Goal: Information Seeking & Learning: Learn about a topic

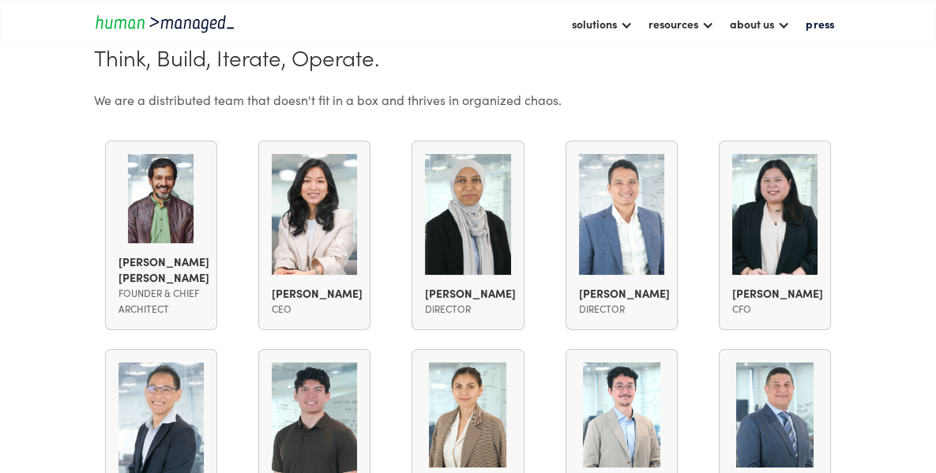
scroll to position [1044, 0]
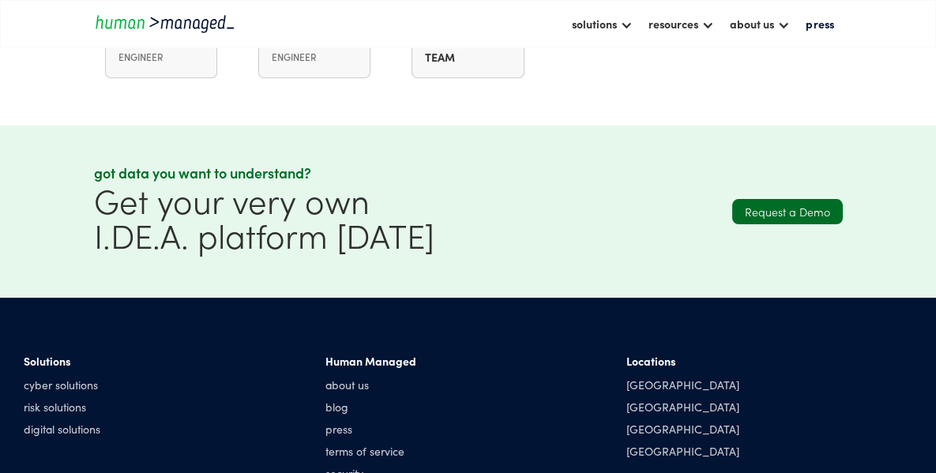
click at [873, 235] on section "Got data you want to understand? Get your very own I.DE.A. platform [DATE] Requ…" at bounding box center [468, 212] width 936 height 172
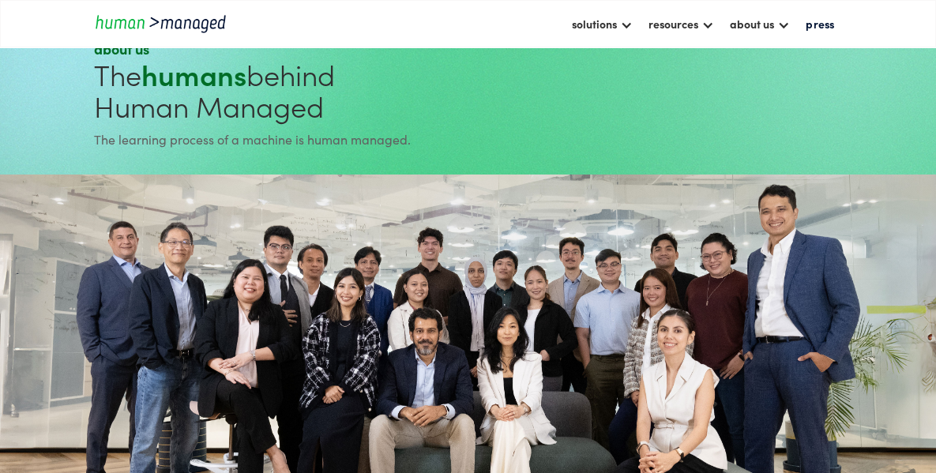
scroll to position [0, 0]
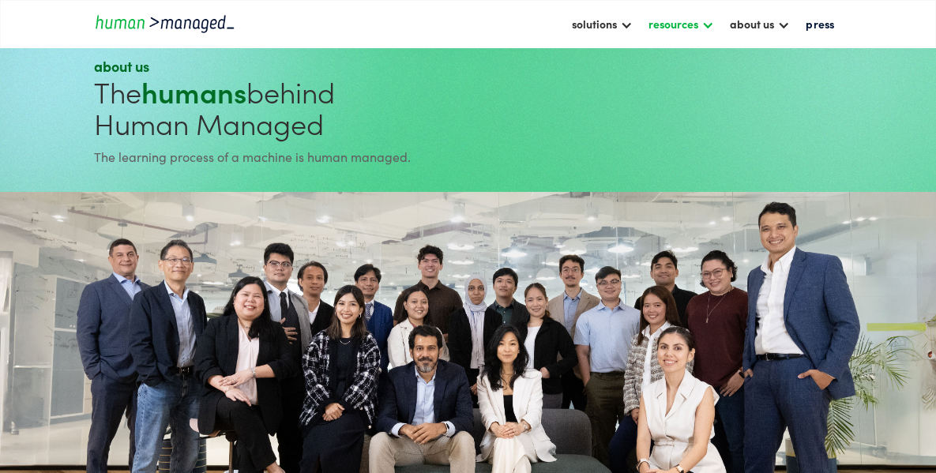
click at [713, 22] on div at bounding box center [707, 23] width 13 height 13
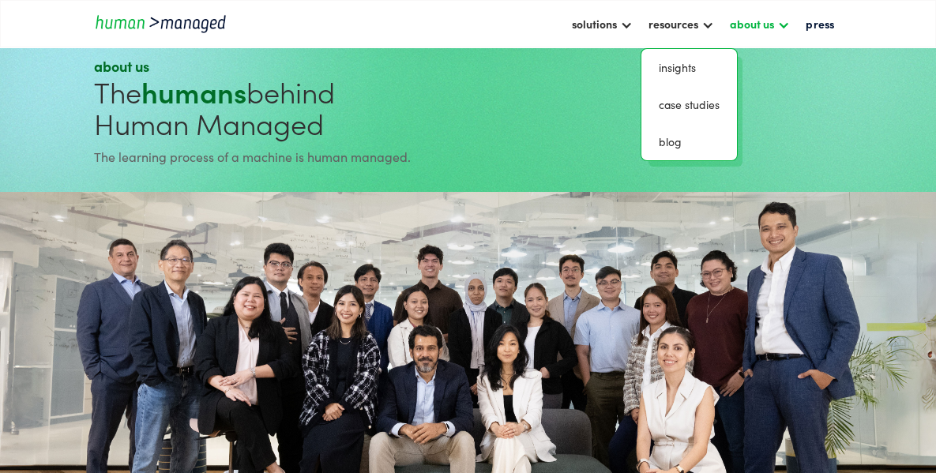
click at [790, 26] on div at bounding box center [783, 23] width 13 height 13
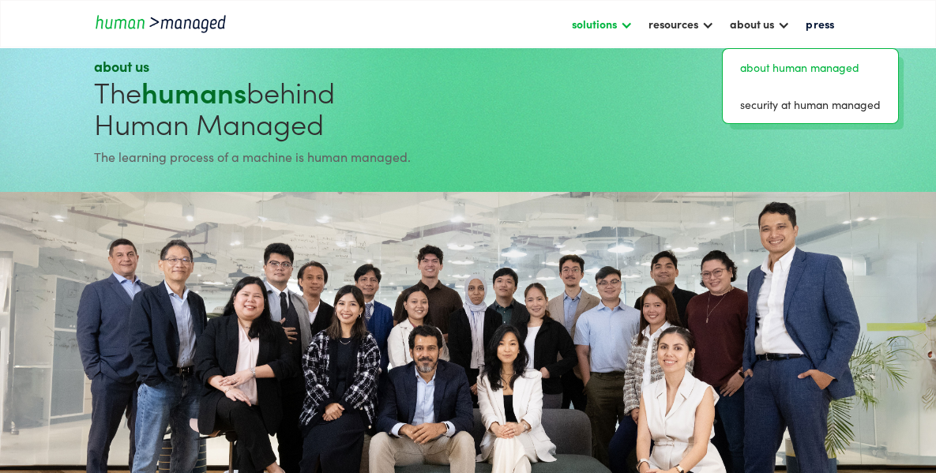
click at [633, 22] on div at bounding box center [626, 23] width 13 height 13
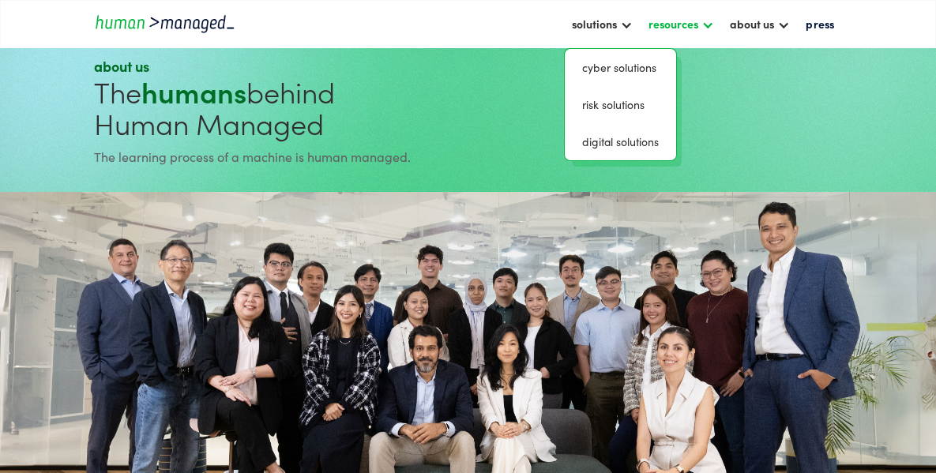
click at [706, 26] on div at bounding box center [707, 23] width 13 height 13
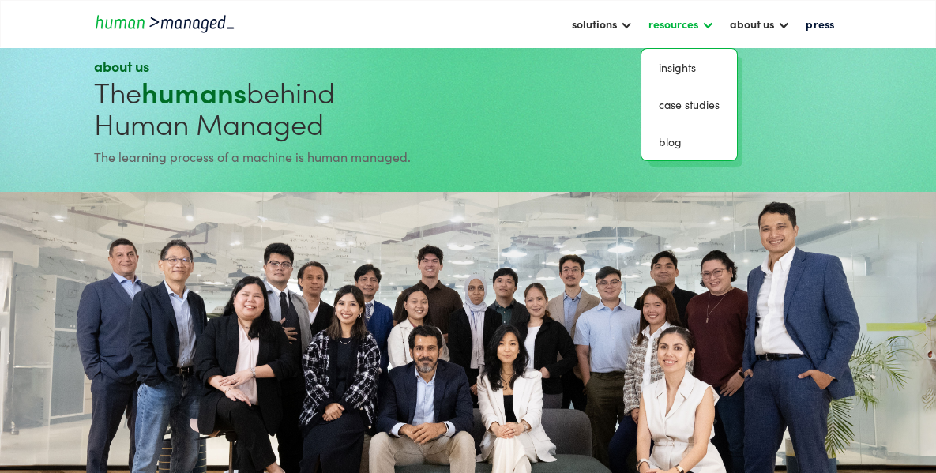
click at [706, 26] on div at bounding box center [707, 23] width 13 height 13
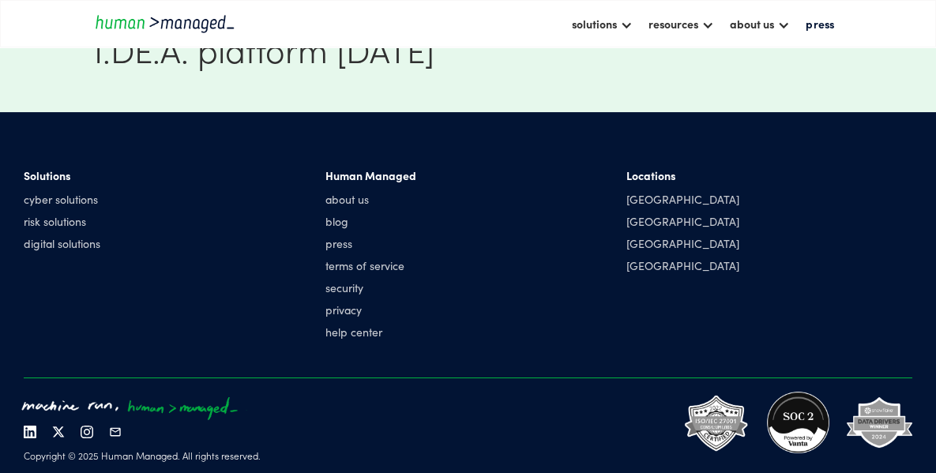
scroll to position [1894, 0]
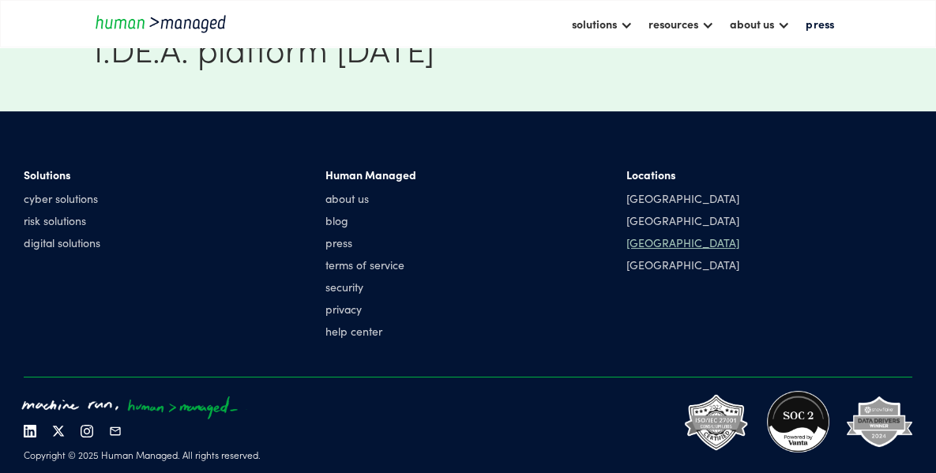
click at [641, 244] on div "[GEOGRAPHIC_DATA]" at bounding box center [682, 243] width 113 height 16
click at [639, 248] on div "[GEOGRAPHIC_DATA]" at bounding box center [682, 243] width 113 height 16
